Goal: Go to known website: Access a specific website the user already knows

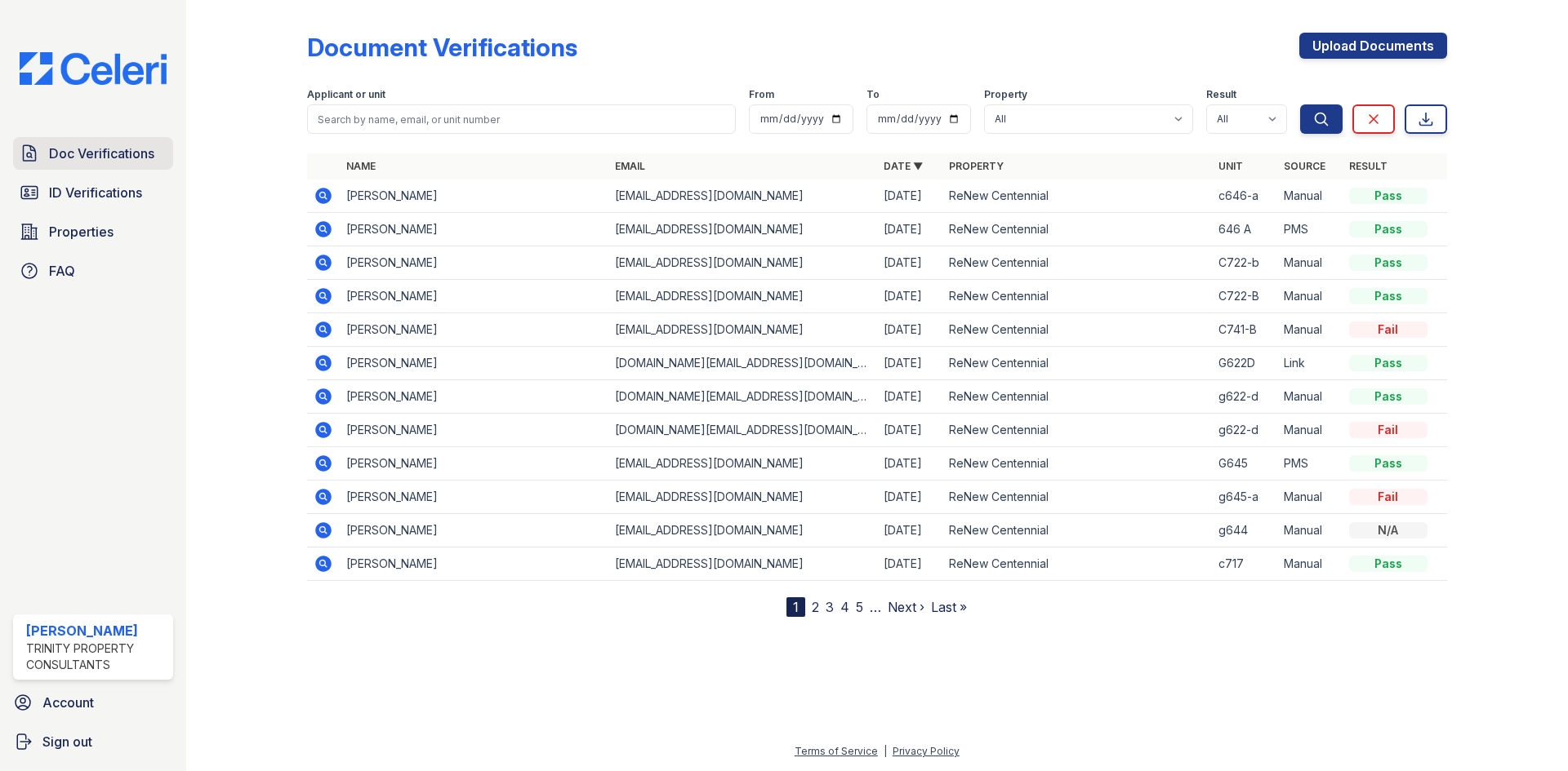
click at [88, 149] on span "Doc Verifications" at bounding box center [102, 153] width 105 height 20
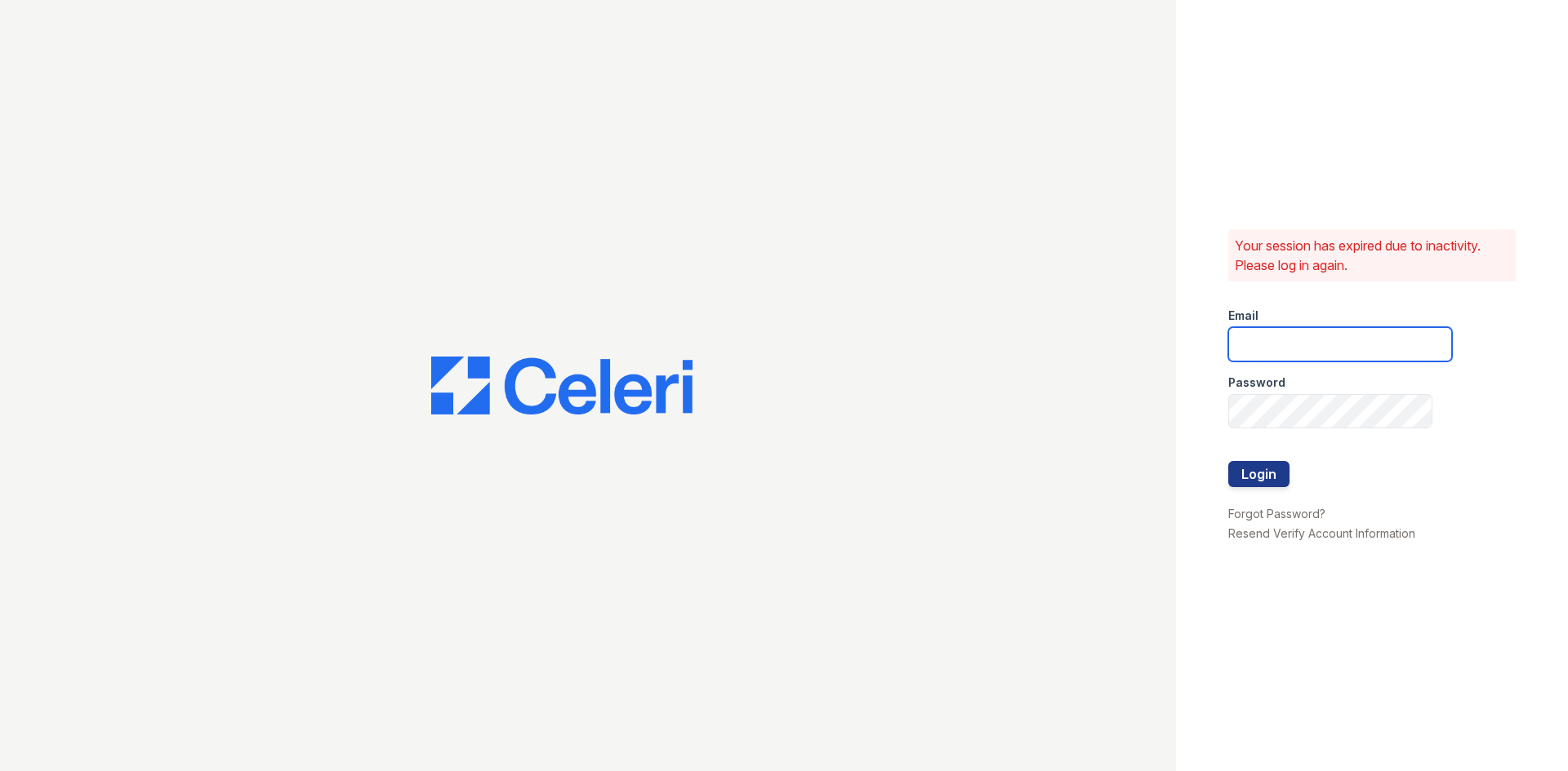
click at [1290, 357] on input "email" at bounding box center [1339, 344] width 224 height 35
type input "[EMAIL_ADDRESS][PERSON_NAME][DOMAIN_NAME]"
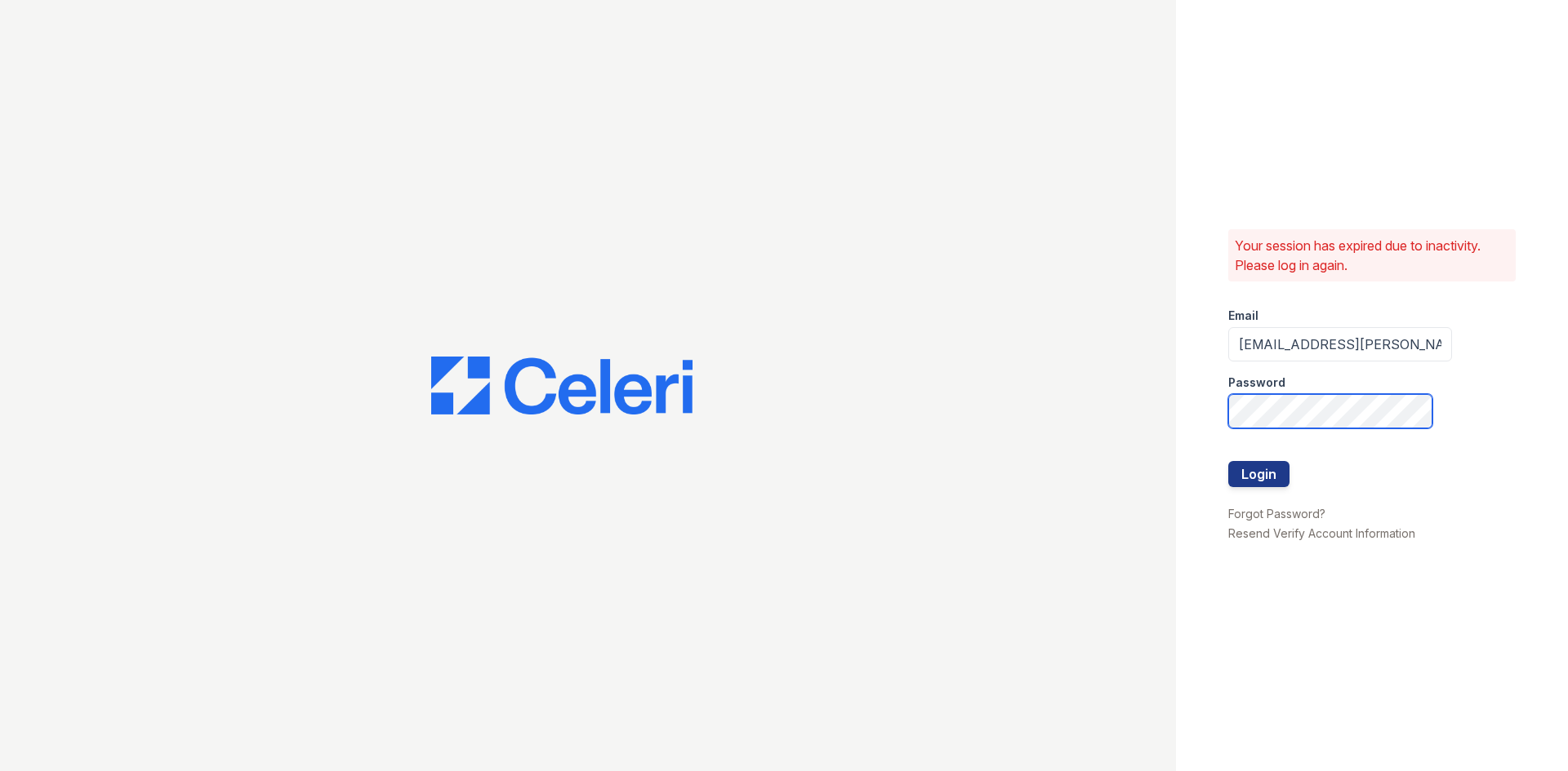
click at [1228, 461] on button "Login" at bounding box center [1258, 474] width 61 height 26
